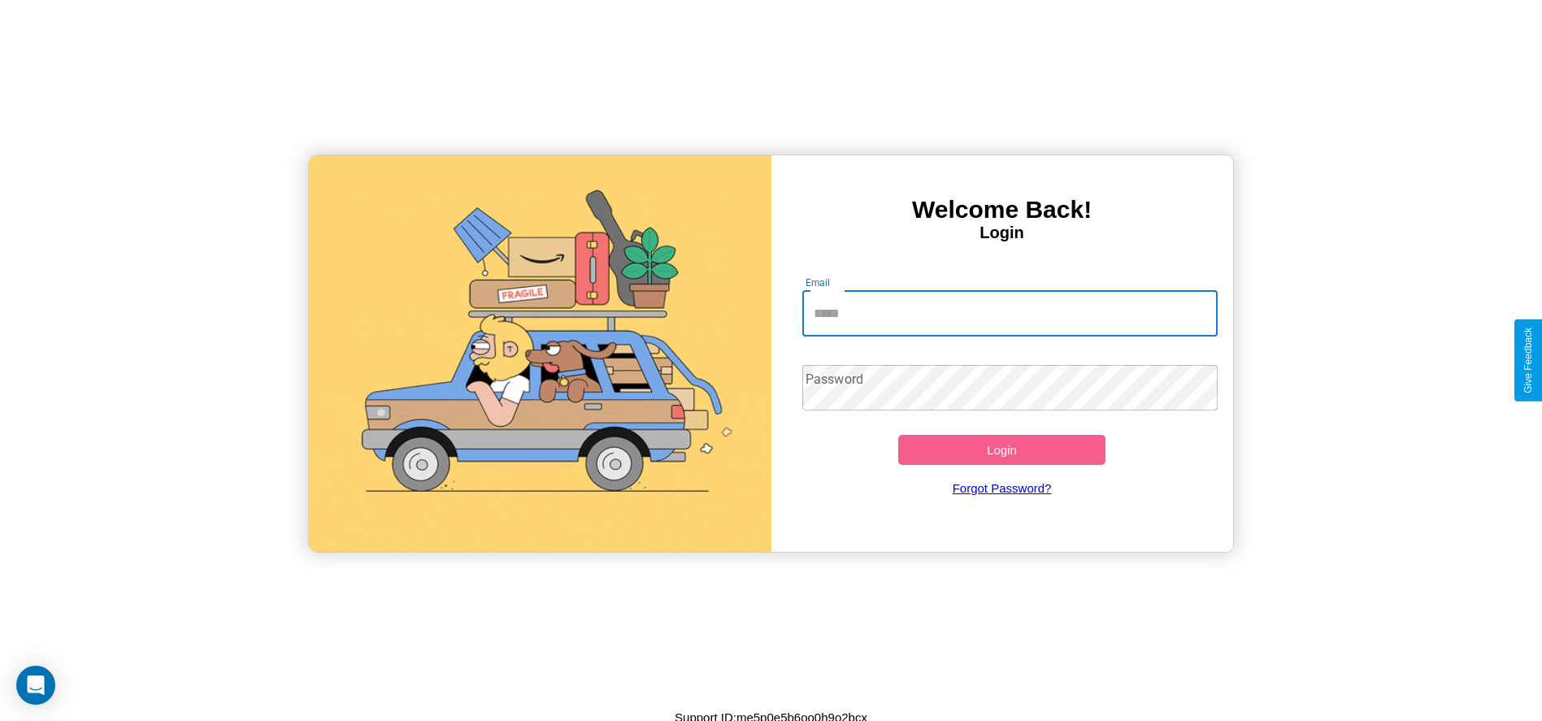
click at [1010, 313] on input "Email" at bounding box center [1009, 314] width 415 height 46
type input "**********"
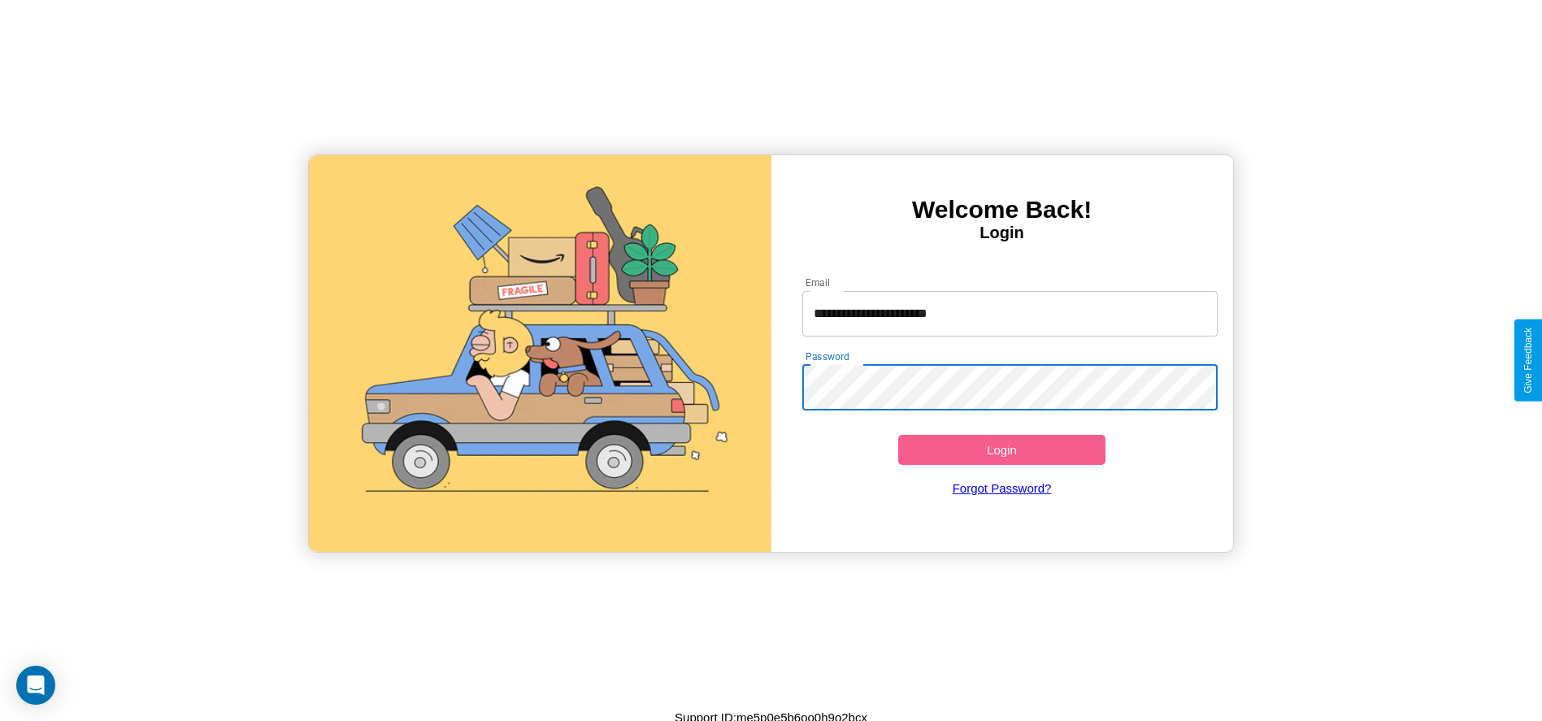
click at [1002, 450] on button "Login" at bounding box center [1002, 450] width 208 height 30
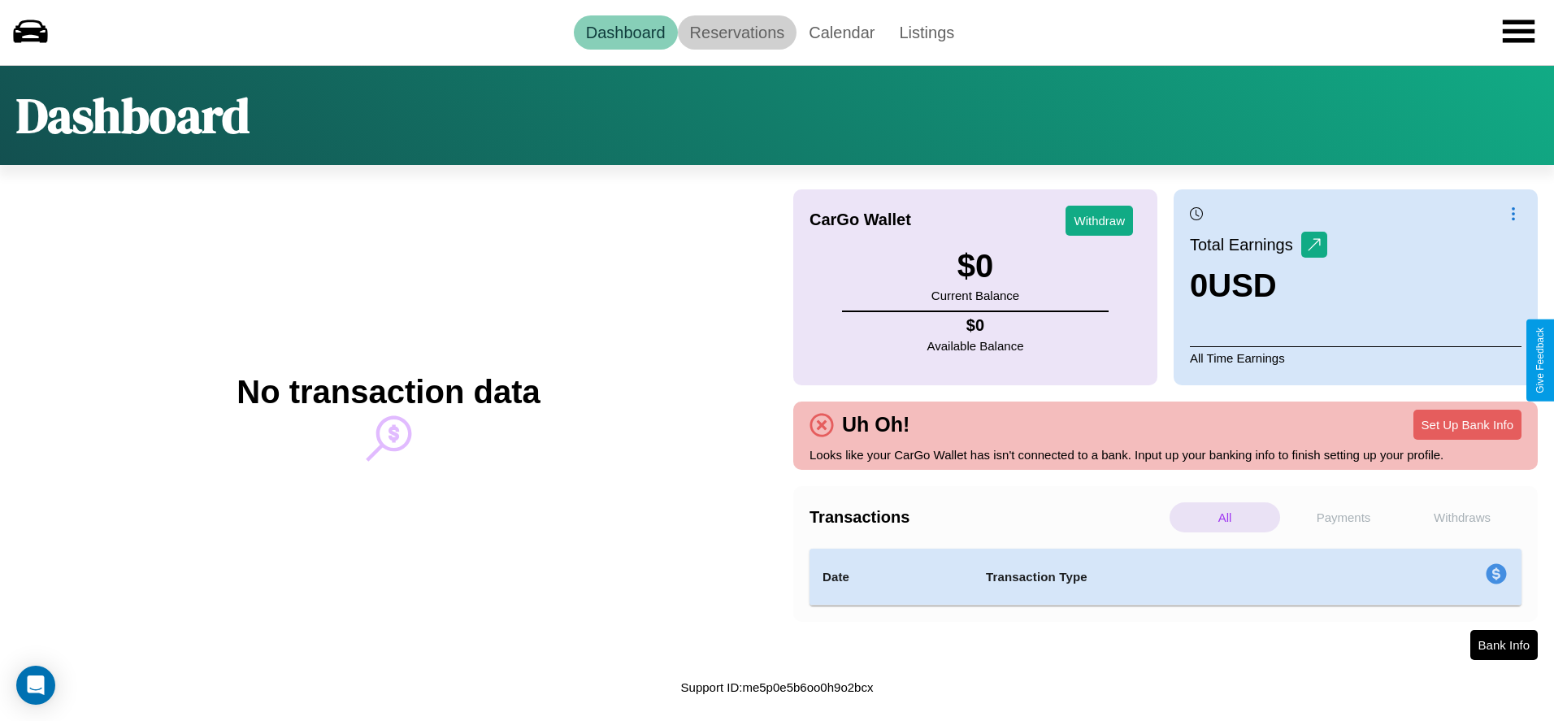
click at [737, 32] on link "Reservations" at bounding box center [737, 32] width 119 height 34
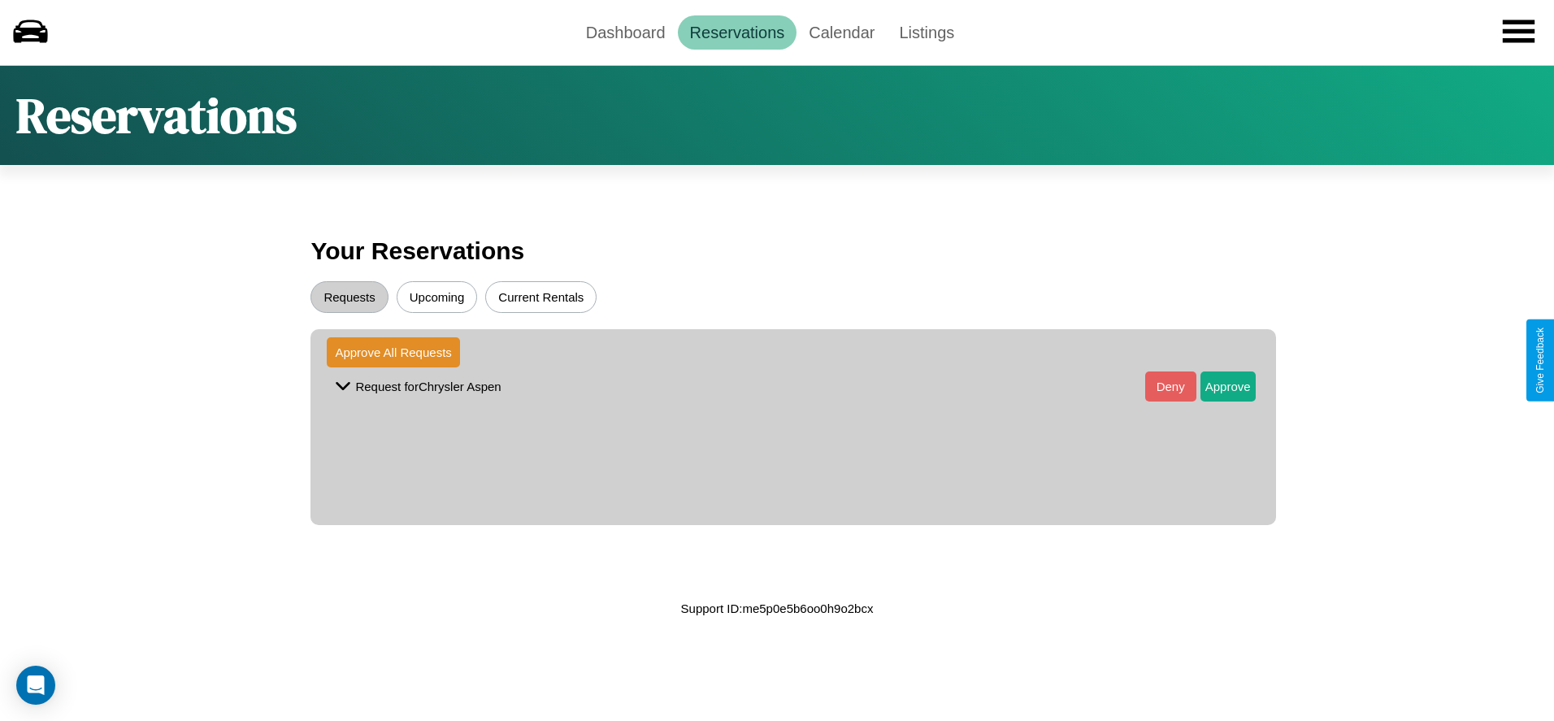
click at [541, 297] on button "Current Rentals" at bounding box center [540, 297] width 111 height 32
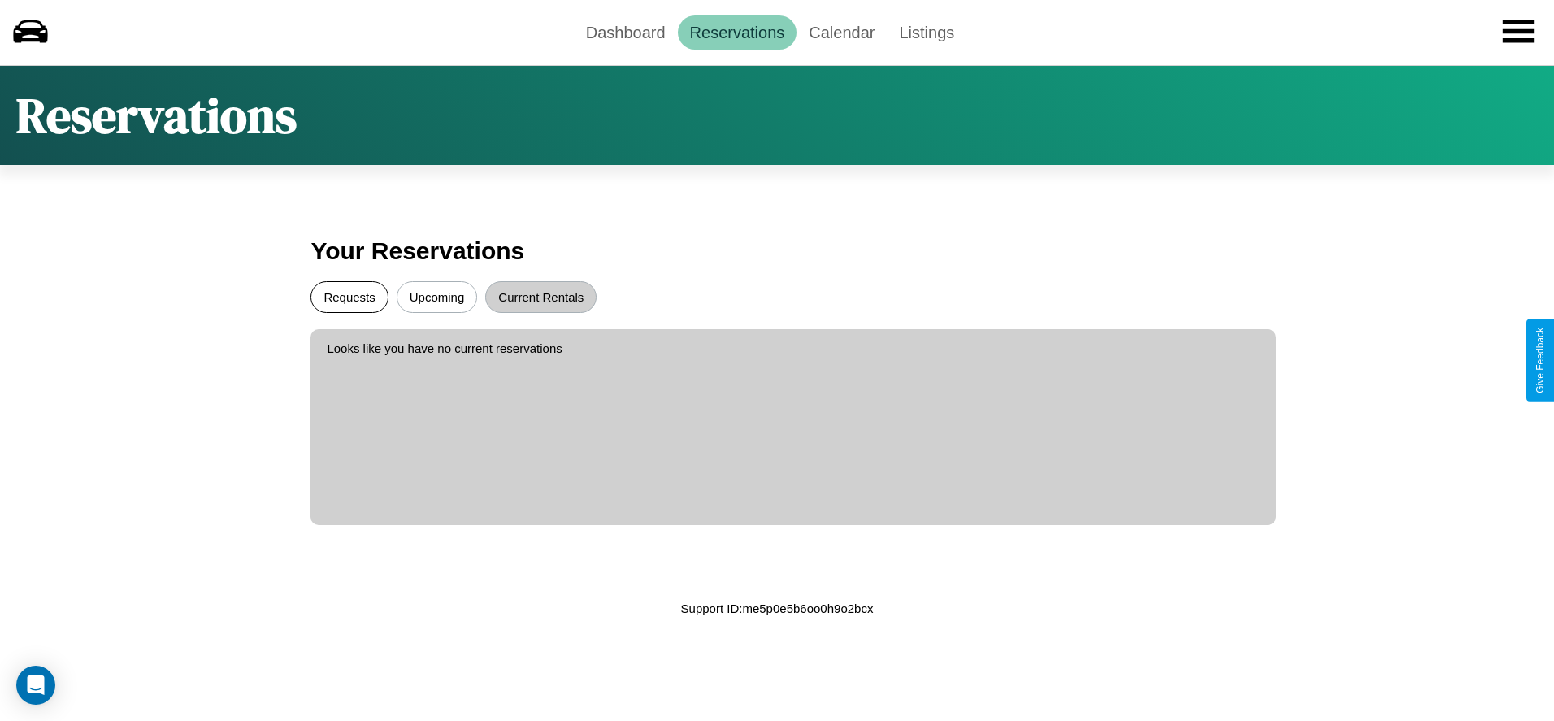
click at [350, 297] on button "Requests" at bounding box center [349, 297] width 77 height 32
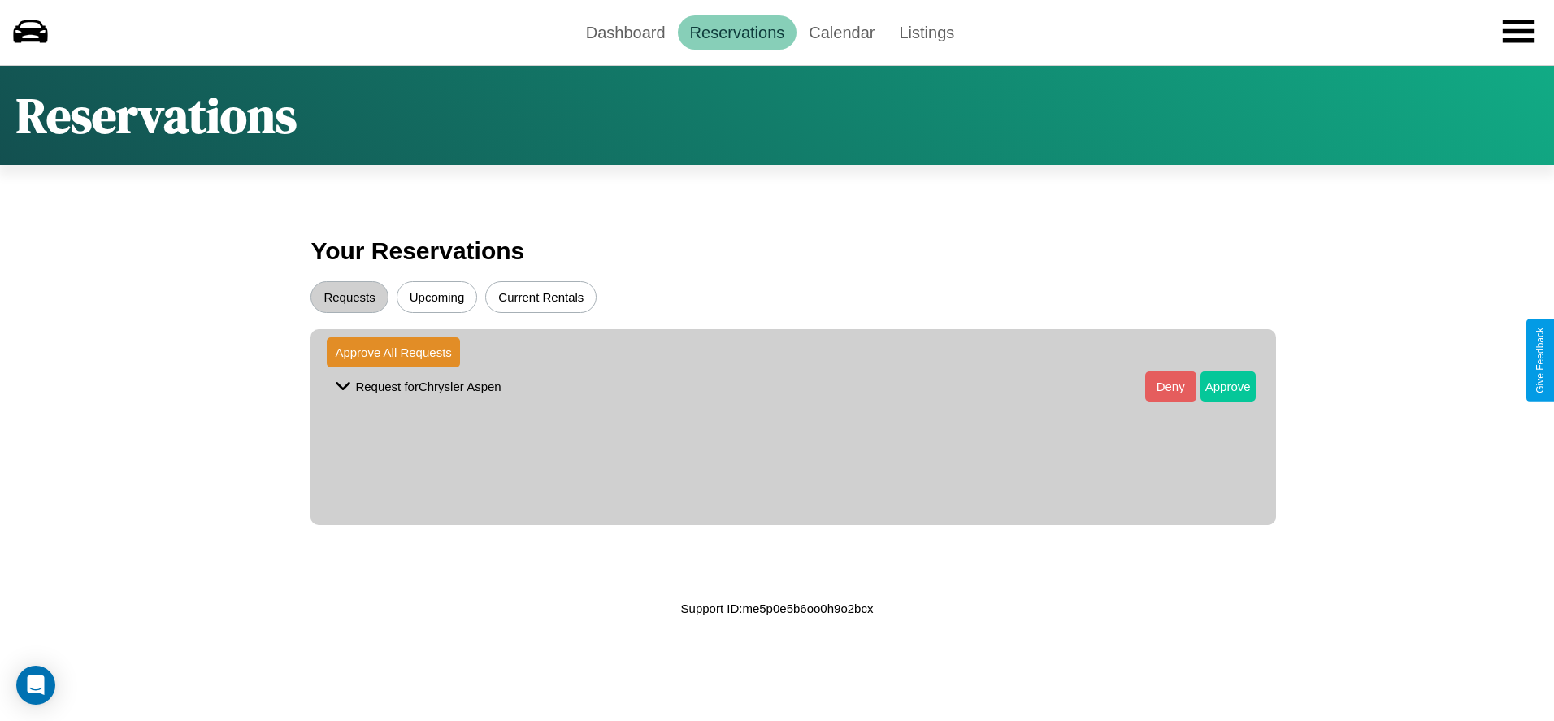
click at [1215, 386] on button "Approve" at bounding box center [1228, 387] width 55 height 30
